Goal: Information Seeking & Learning: Learn about a topic

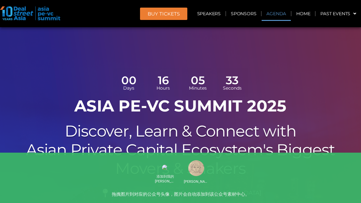
click at [280, 15] on link "Agenda" at bounding box center [275, 13] width 29 height 15
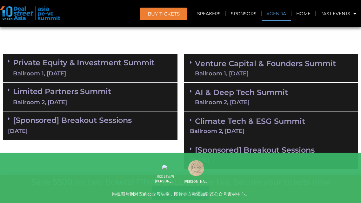
scroll to position [419, 0]
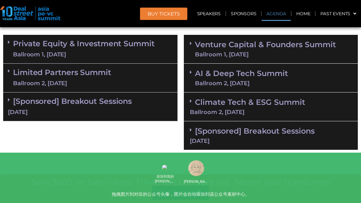
click at [206, 56] on div "Ballroom 1, [DATE]" at bounding box center [265, 55] width 141 height 6
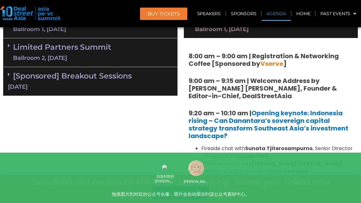
scroll to position [481, 0]
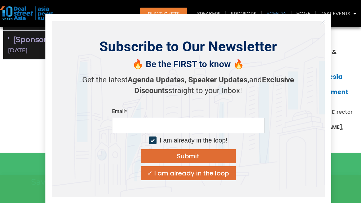
click at [320, 22] on icon "Close" at bounding box center [323, 23] width 6 height 6
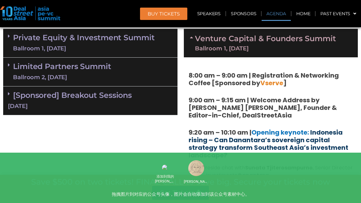
scroll to position [401, 0]
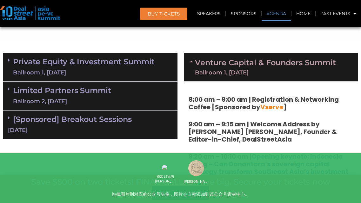
click at [191, 63] on span at bounding box center [192, 67] width 5 height 16
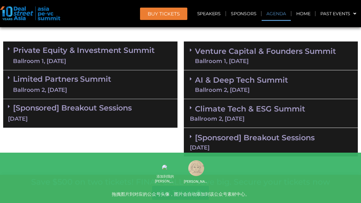
scroll to position [424, 0]
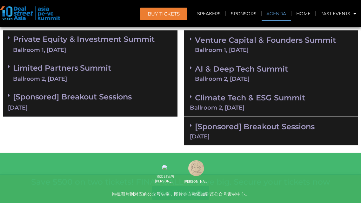
click at [145, 49] on div "Ballroom 1, [DATE]" at bounding box center [84, 50] width 142 height 8
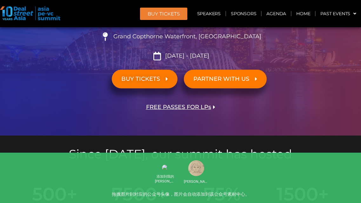
scroll to position [421, 0]
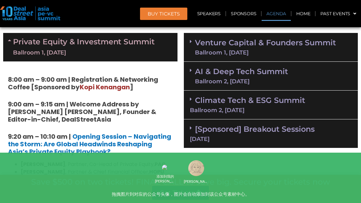
click at [215, 51] on div "Ballroom 1, [DATE]" at bounding box center [265, 53] width 141 height 6
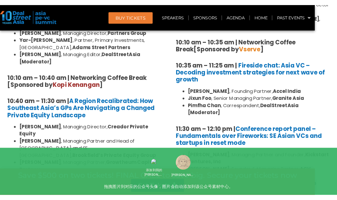
scroll to position [601, 0]
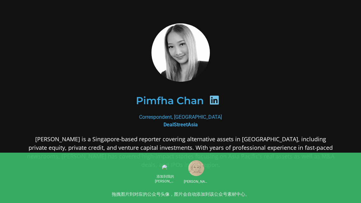
click at [218, 98] on icon at bounding box center [214, 100] width 10 height 10
click at [214, 101] on icon at bounding box center [214, 100] width 10 height 10
click at [192, 102] on h2 "Pimfha Chan" at bounding box center [170, 101] width 68 height 10
